Goal: Task Accomplishment & Management: Manage account settings

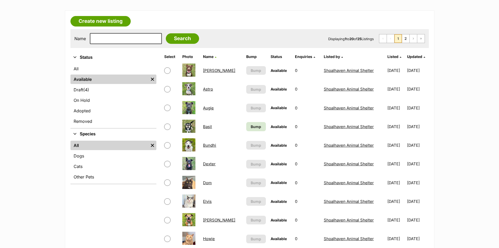
scroll to position [236, 0]
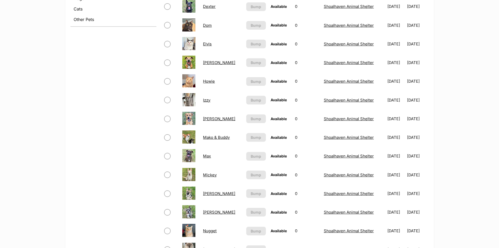
click at [209, 193] on link "Minnie" at bounding box center [219, 193] width 32 height 5
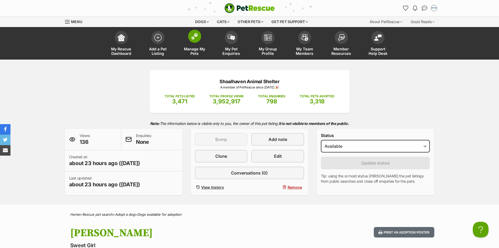
click at [193, 50] on span "Manage My Pets" at bounding box center [195, 51] width 24 height 9
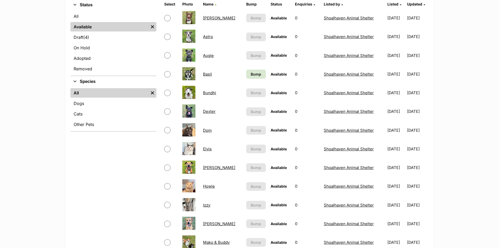
scroll to position [288, 0]
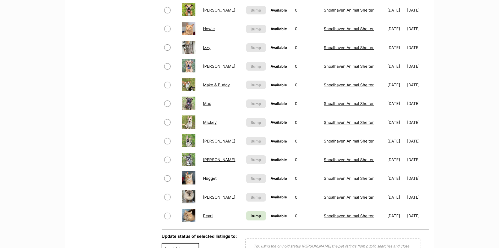
click at [208, 121] on link "Mickey" at bounding box center [210, 122] width 14 height 5
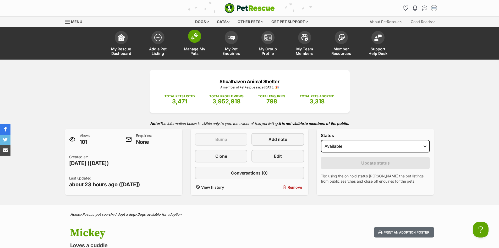
click at [190, 48] on span "Manage My Pets" at bounding box center [195, 51] width 24 height 9
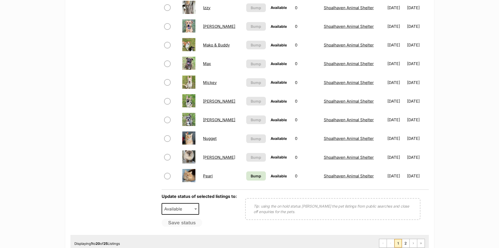
scroll to position [341, 0]
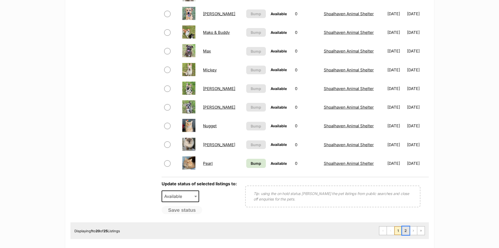
click at [408, 230] on link "2" at bounding box center [405, 230] width 7 height 8
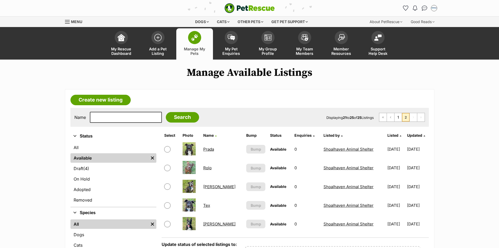
click at [207, 186] on link "Tate" at bounding box center [219, 186] width 32 height 5
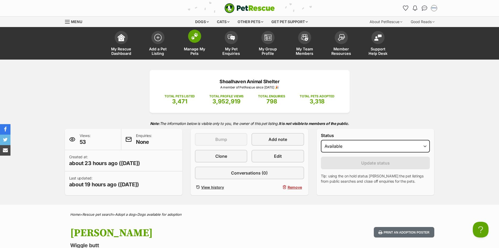
click at [198, 51] on span "Manage My Pets" at bounding box center [195, 51] width 24 height 9
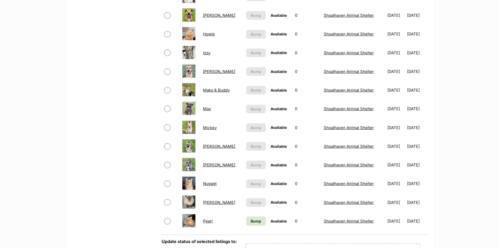
scroll to position [341, 0]
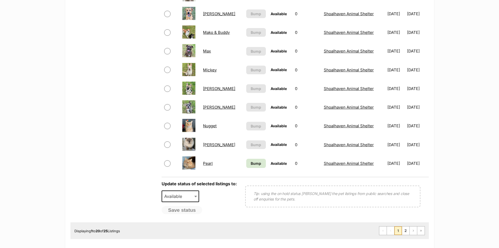
click at [212, 72] on link "Mickey" at bounding box center [210, 69] width 14 height 5
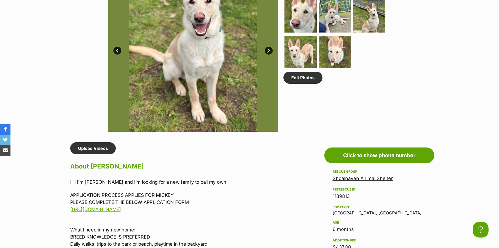
scroll to position [105, 0]
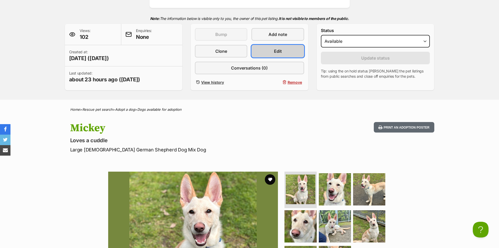
click at [273, 53] on link "Edit" at bounding box center [278, 51] width 52 height 13
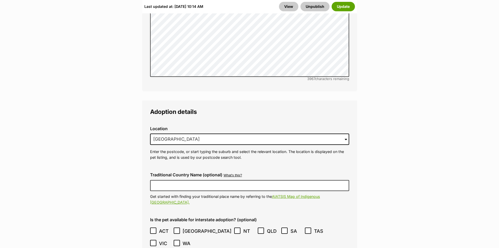
scroll to position [1572, 0]
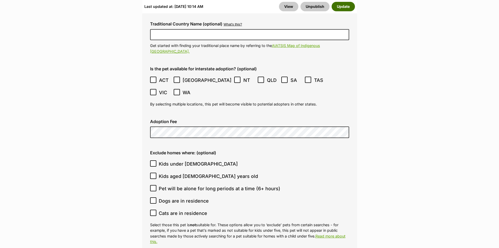
click at [341, 7] on button "Update" at bounding box center [343, 6] width 23 height 9
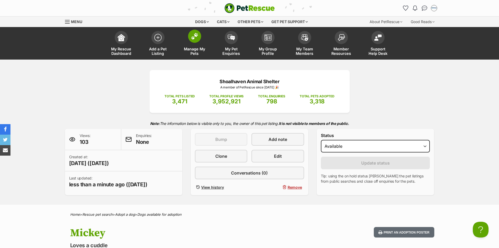
click at [196, 51] on span "Manage My Pets" at bounding box center [195, 51] width 24 height 9
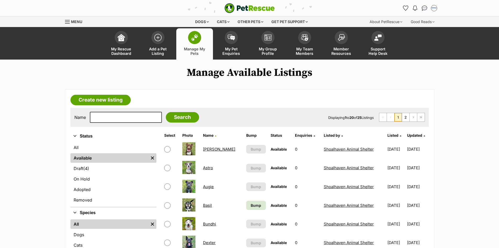
click at [194, 46] on link "Manage My Pets" at bounding box center [194, 43] width 37 height 31
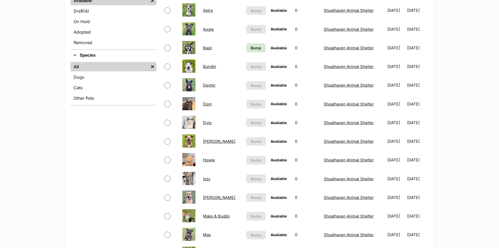
scroll to position [341, 0]
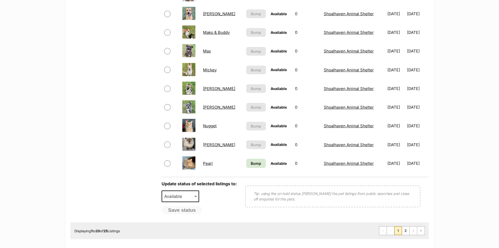
click at [209, 87] on link "Minnie" at bounding box center [219, 88] width 32 height 5
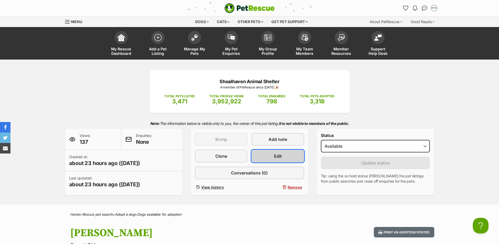
click at [284, 156] on link "Edit" at bounding box center [278, 156] width 52 height 13
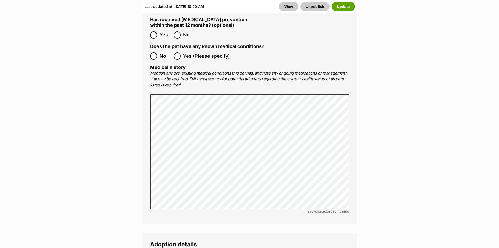
scroll to position [1467, 0]
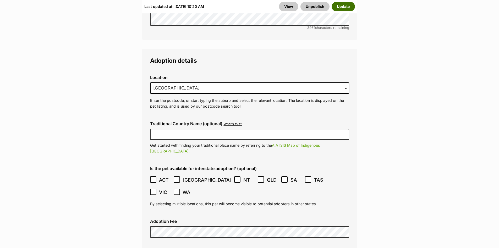
click at [337, 5] on button "Update" at bounding box center [343, 6] width 23 height 9
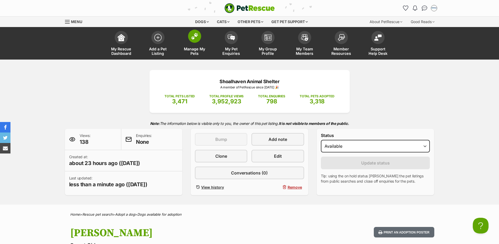
click at [198, 50] on span "Manage My Pets" at bounding box center [195, 51] width 24 height 9
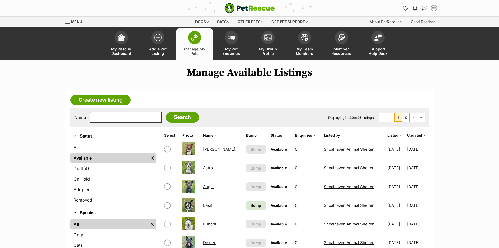
click at [206, 168] on link "Astro" at bounding box center [208, 167] width 10 height 5
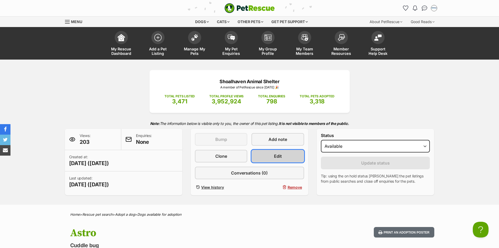
click at [274, 155] on link "Edit" at bounding box center [278, 156] width 52 height 13
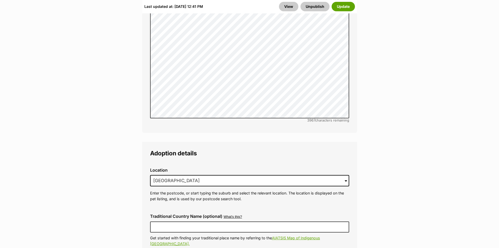
scroll to position [1572, 0]
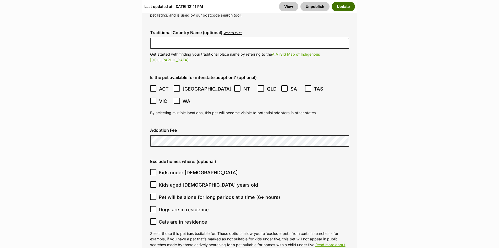
click at [345, 6] on button "Update" at bounding box center [343, 6] width 23 height 9
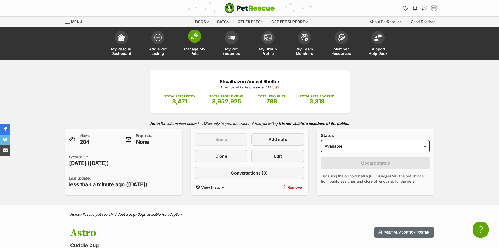
click at [197, 49] on span "Manage My Pets" at bounding box center [195, 51] width 24 height 9
